Goal: Complete application form

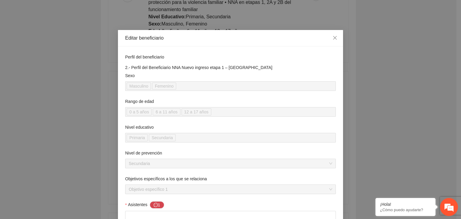
scroll to position [497, 0]
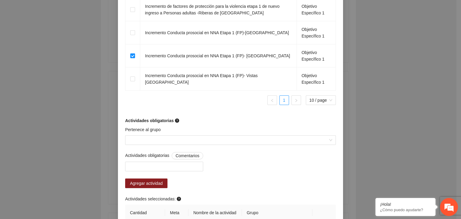
click at [388, 75] on div "**********" at bounding box center [230, 109] width 461 height 219
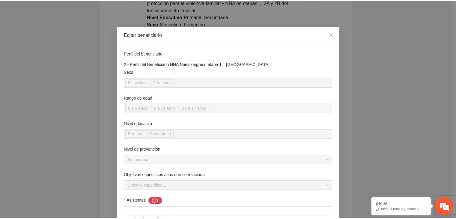
scroll to position [0, 0]
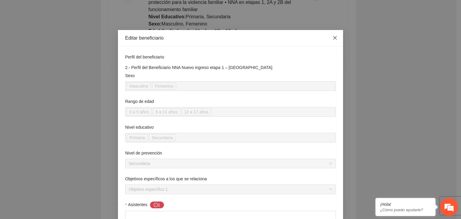
click at [334, 36] on icon "close" at bounding box center [334, 37] width 5 height 5
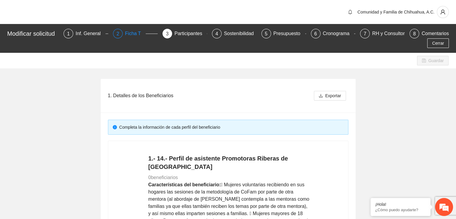
click at [139, 33] on div "Ficha T" at bounding box center [135, 34] width 21 height 10
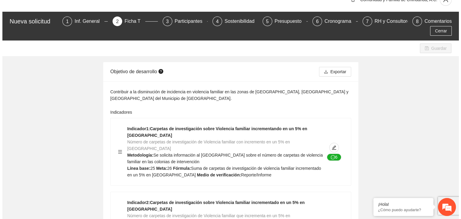
scroll to position [12, 0]
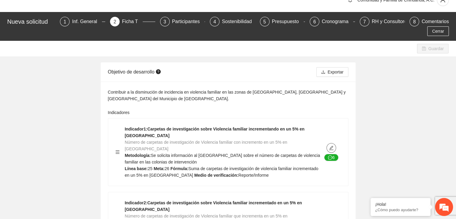
click at [329, 143] on button "button" at bounding box center [332, 148] width 10 height 10
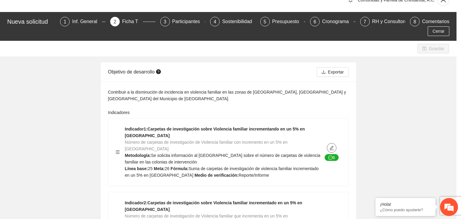
type textarea "**"
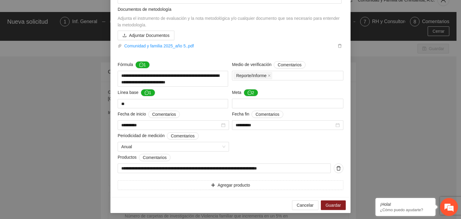
scroll to position [120, 0]
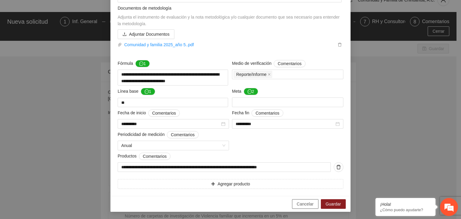
click at [304, 205] on span "Cancelar" at bounding box center [305, 204] width 17 height 7
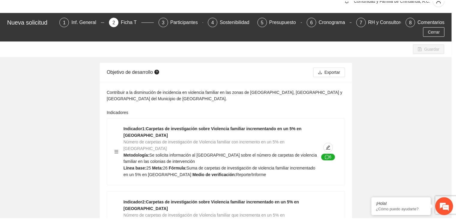
scroll to position [61, 0]
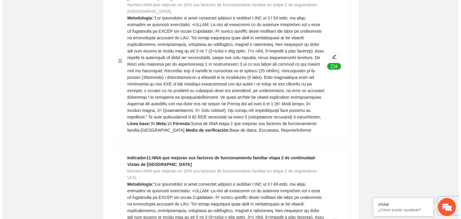
scroll to position [2268, 0]
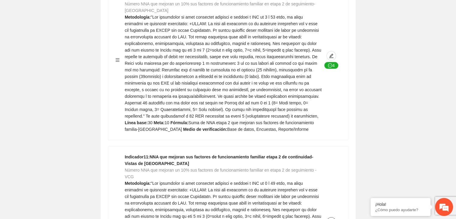
click at [331, 219] on icon "edit" at bounding box center [331, 222] width 5 height 5
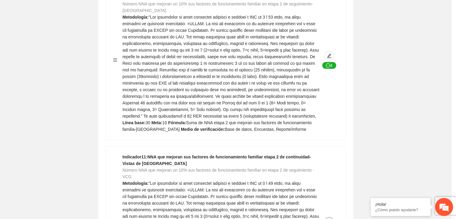
type textarea "**"
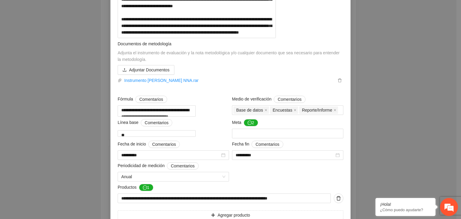
scroll to position [233, 0]
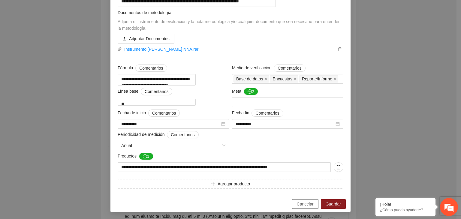
click at [301, 204] on span "Cancelar" at bounding box center [305, 204] width 17 height 7
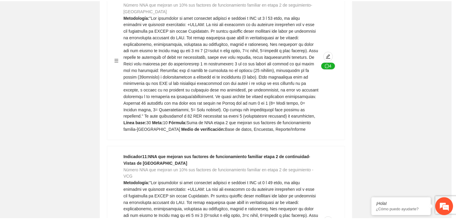
scroll to position [61, 0]
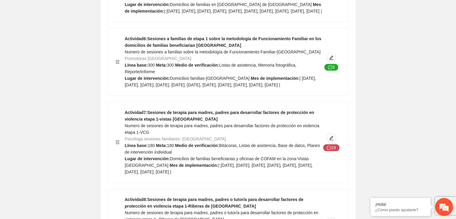
scroll to position [5256, 0]
